Goal: Transaction & Acquisition: Purchase product/service

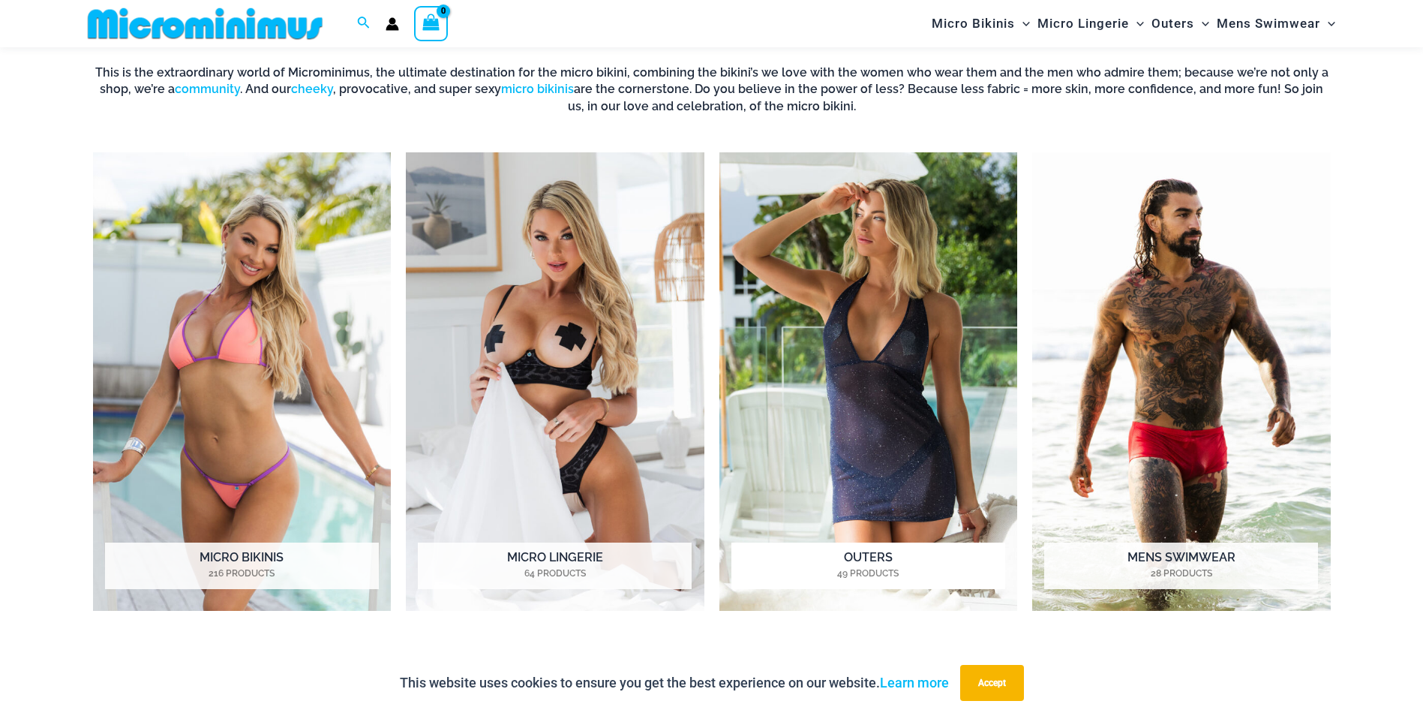
scroll to position [738, 0]
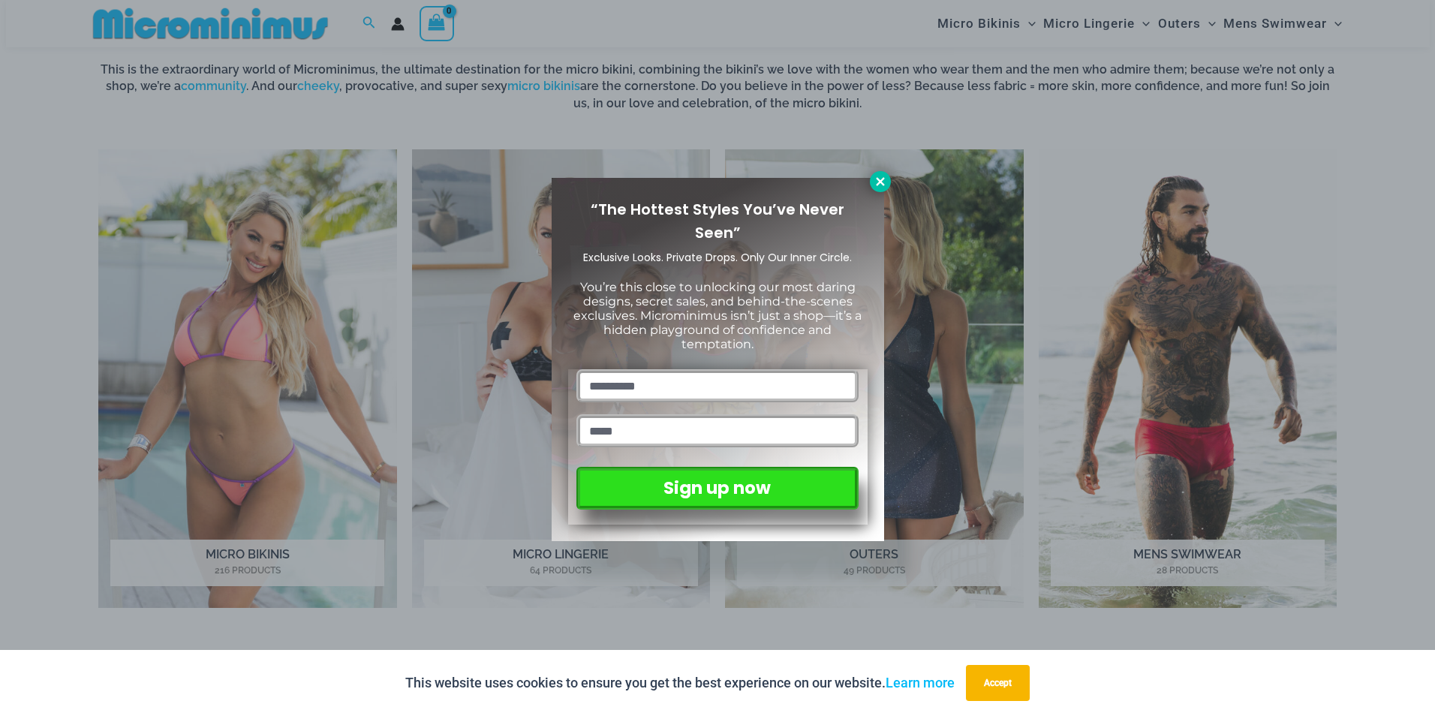
drag, startPoint x: 888, startPoint y: 185, endPoint x: 827, endPoint y: 277, distance: 109.9
click at [884, 188] on button at bounding box center [880, 181] width 21 height 21
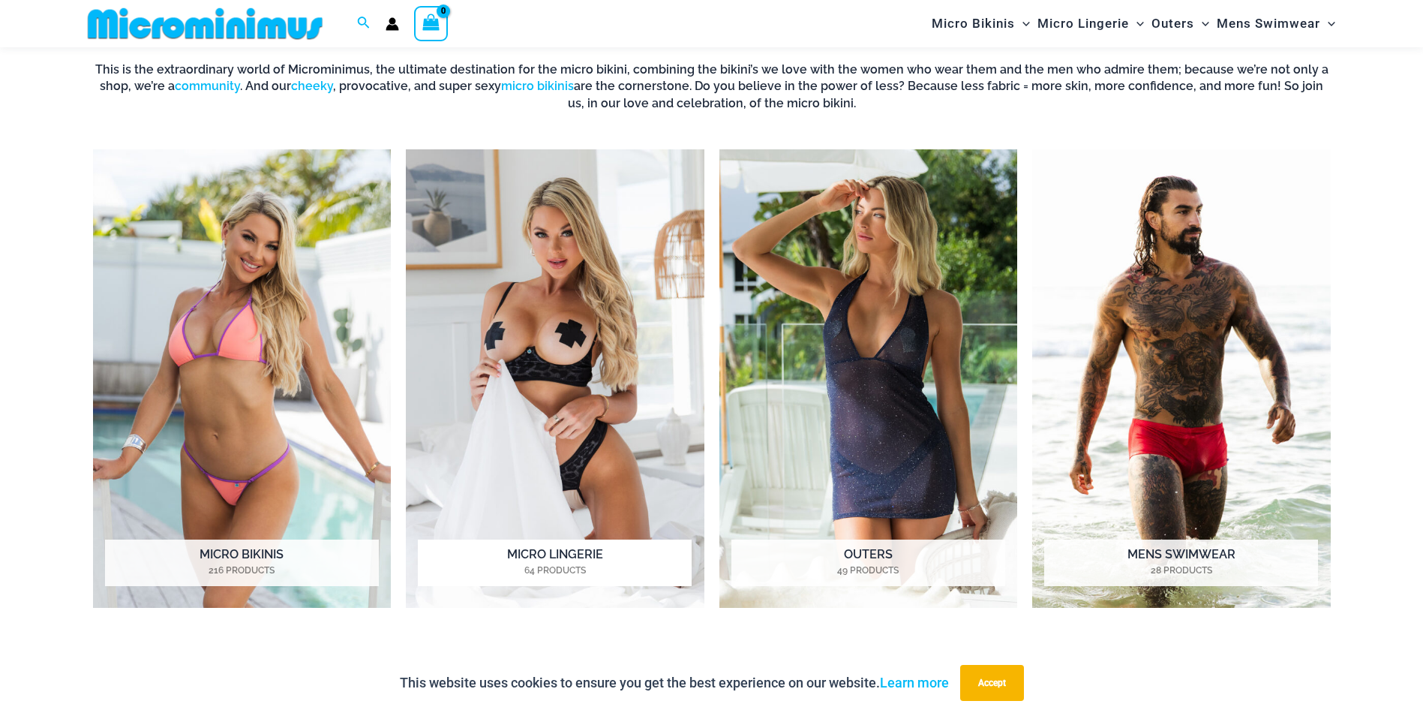
click at [558, 398] on img "Visit product category Micro Lingerie" at bounding box center [555, 378] width 299 height 458
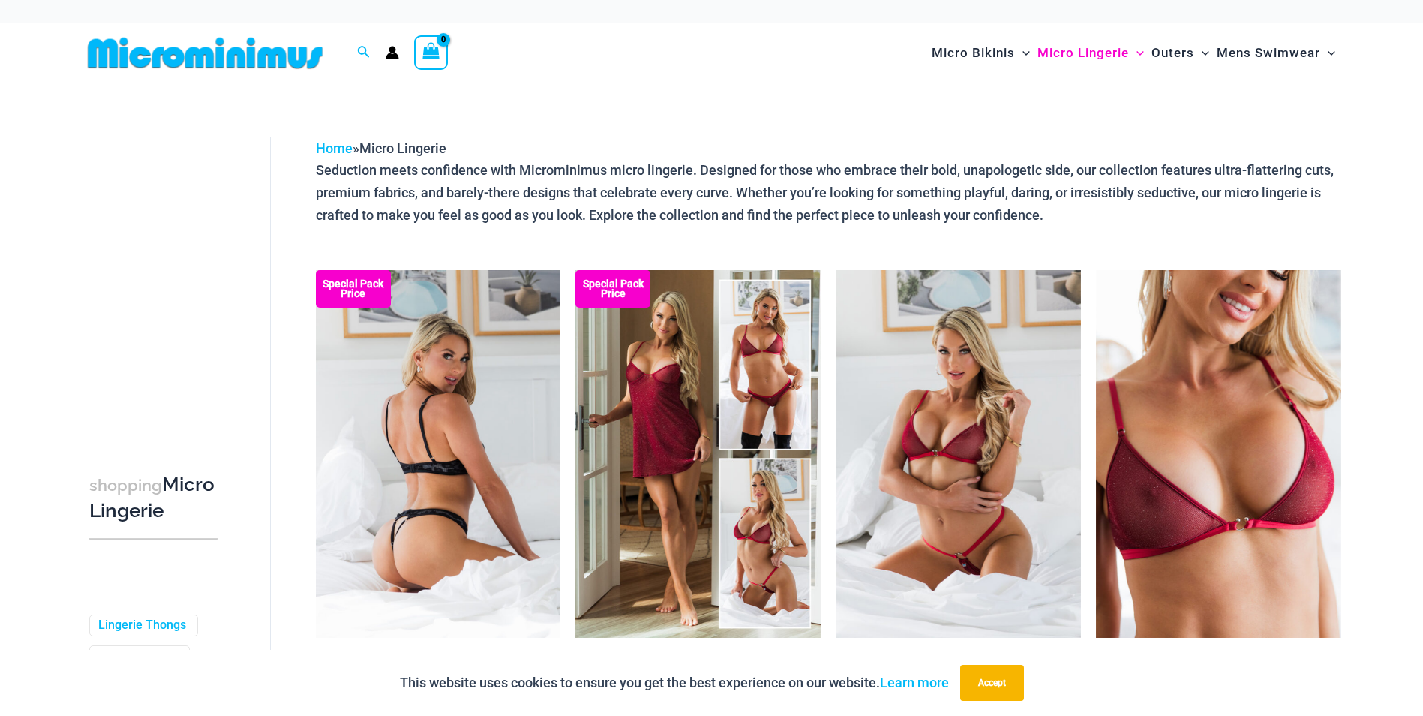
click at [457, 446] on img at bounding box center [438, 454] width 245 height 368
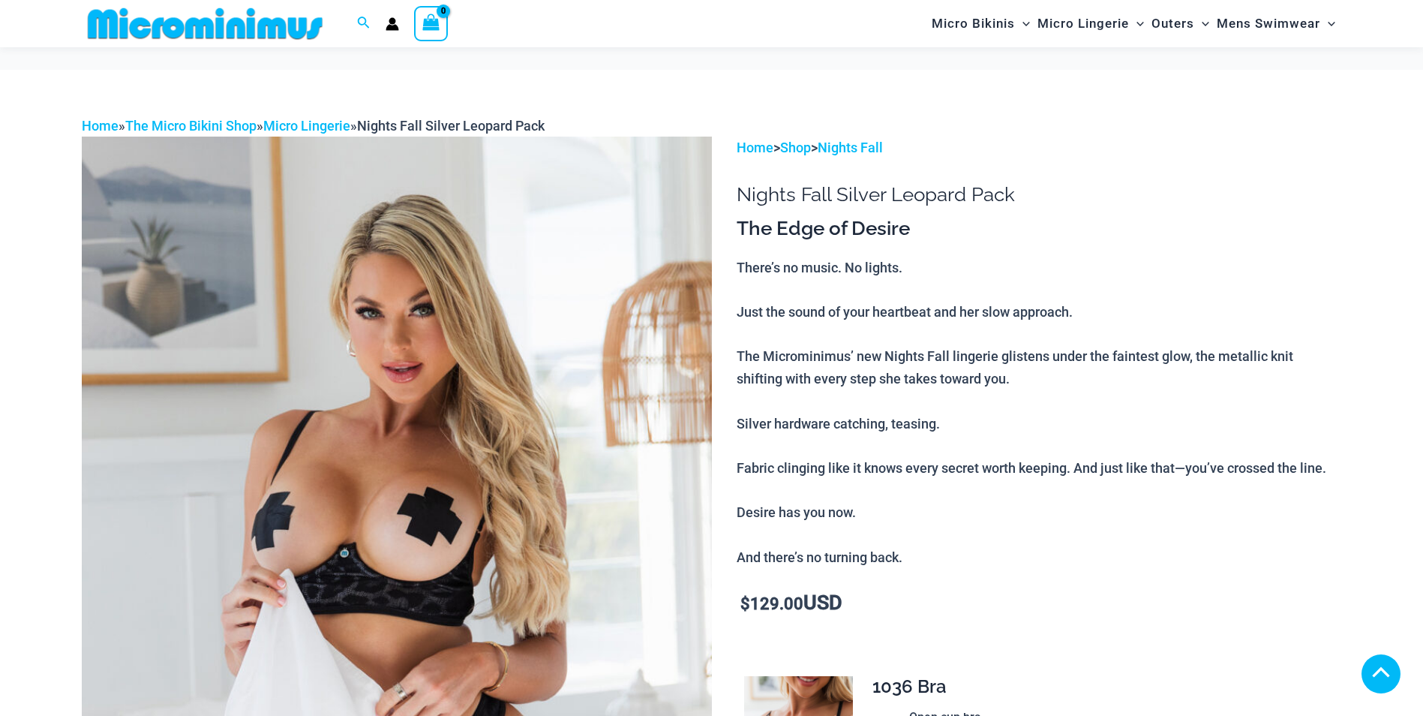
scroll to position [747, 0]
